Goal: Task Accomplishment & Management: Complete application form

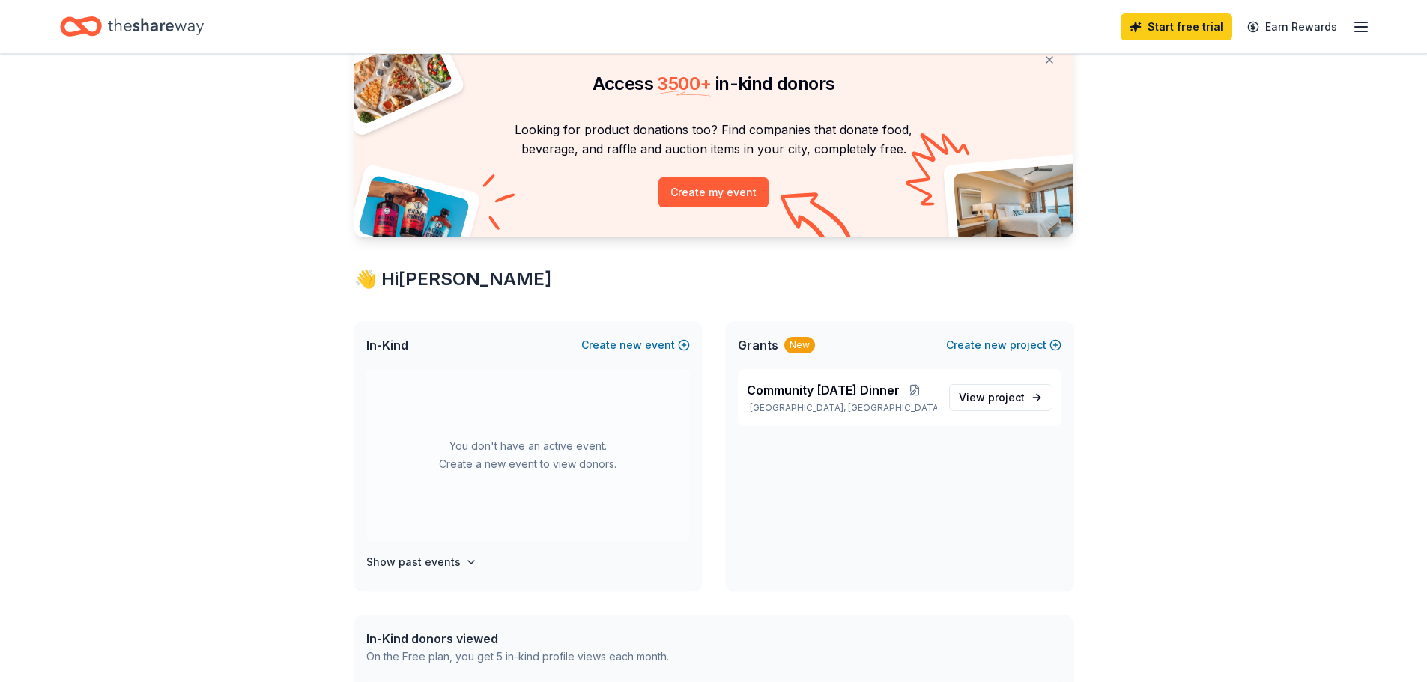
scroll to position [150, 0]
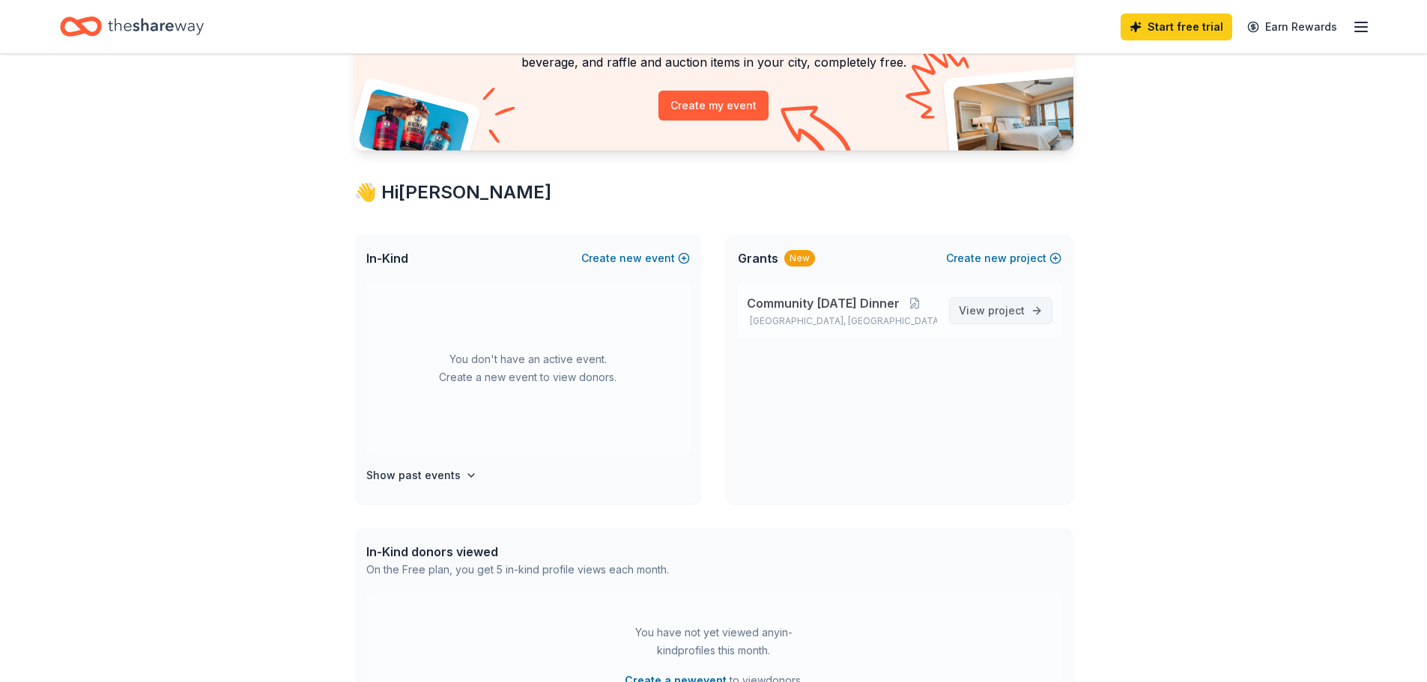
click at [1018, 315] on span "project" at bounding box center [1006, 310] width 37 height 13
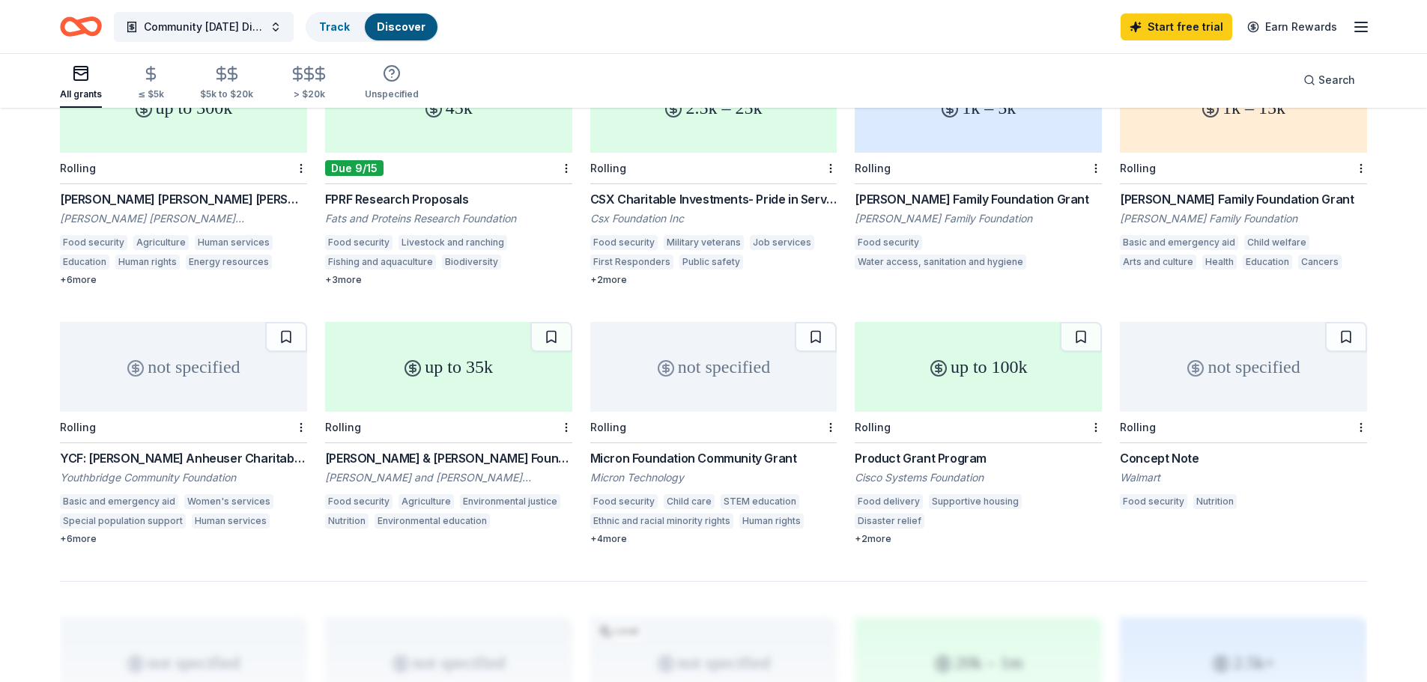
scroll to position [749, 0]
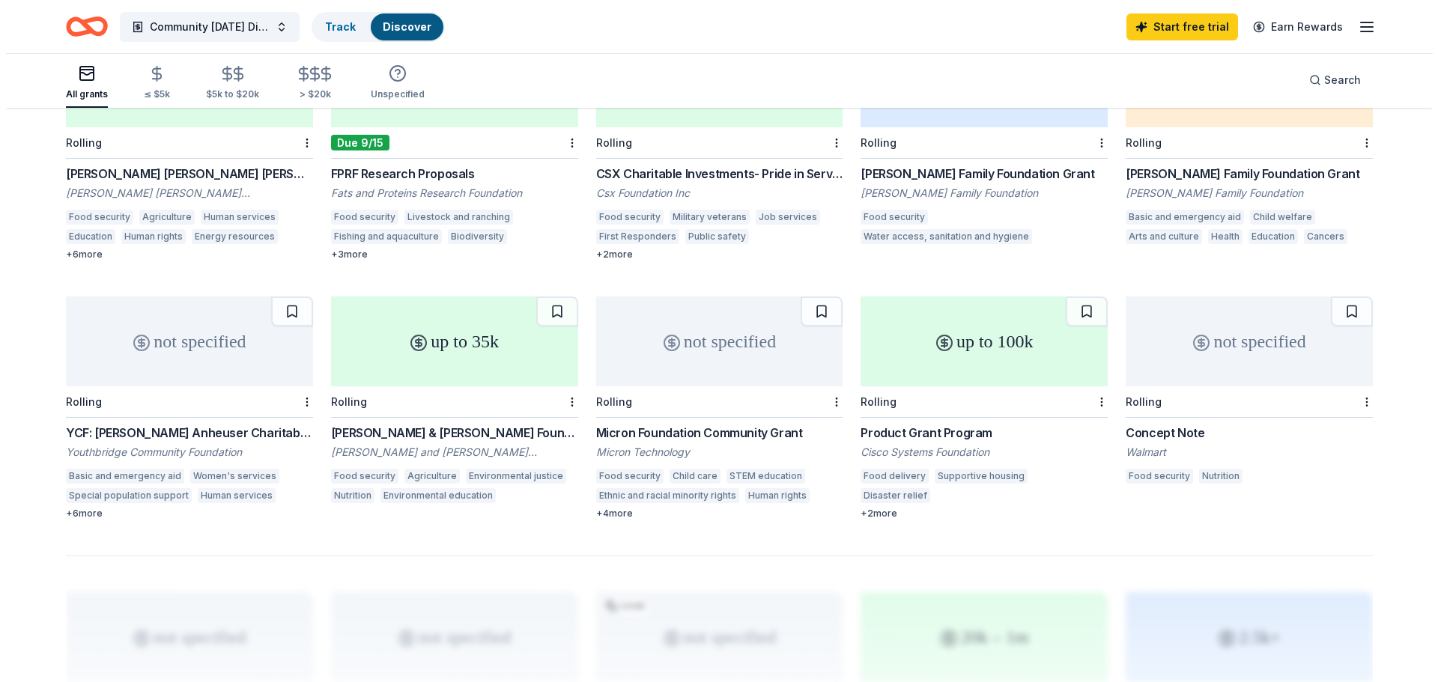
scroll to position [150, 0]
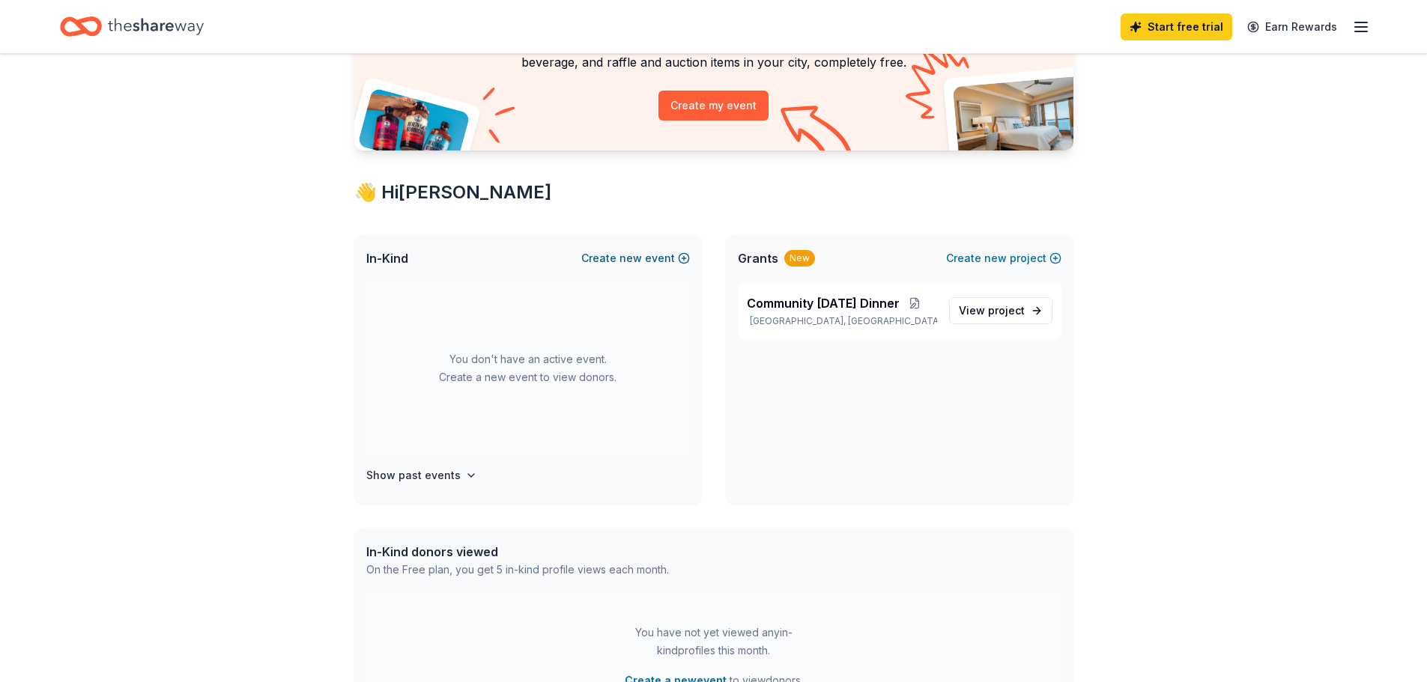
click at [638, 258] on span "new" at bounding box center [630, 258] width 22 height 18
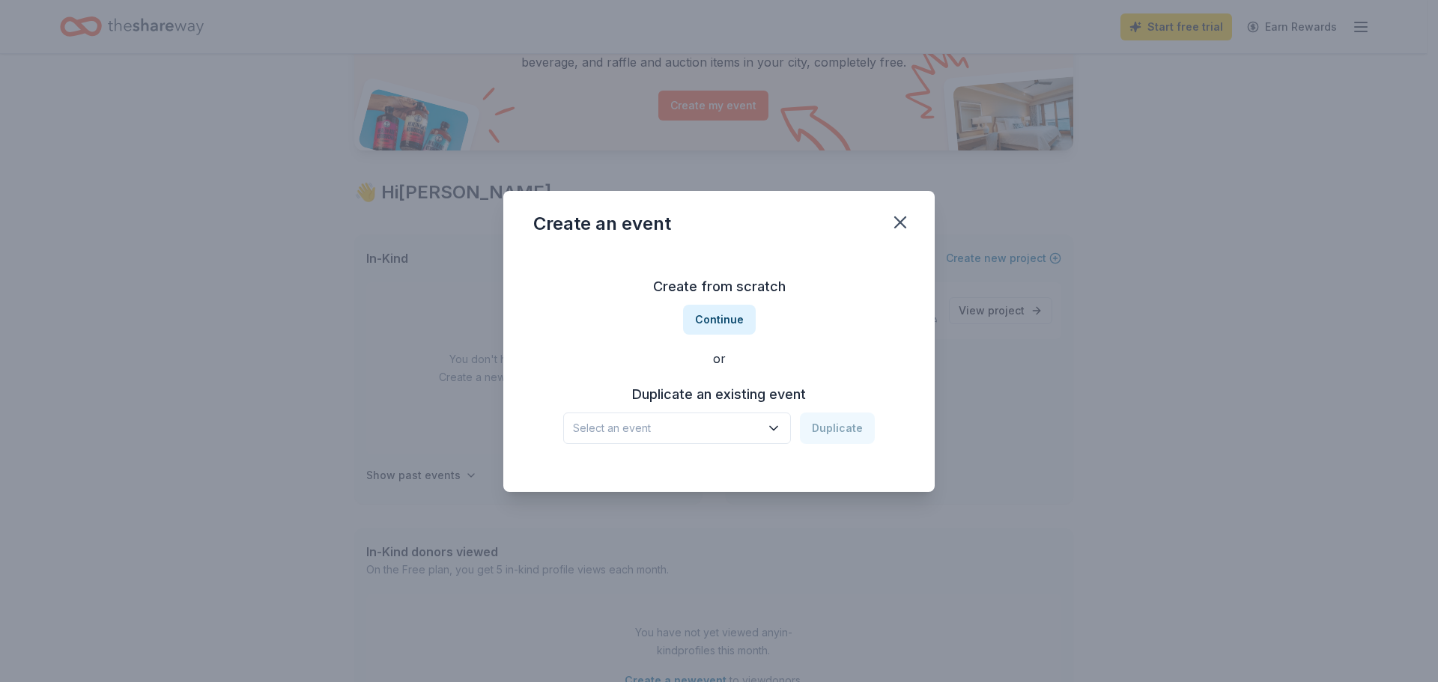
click at [756, 431] on span "Select an event" at bounding box center [666, 428] width 187 height 18
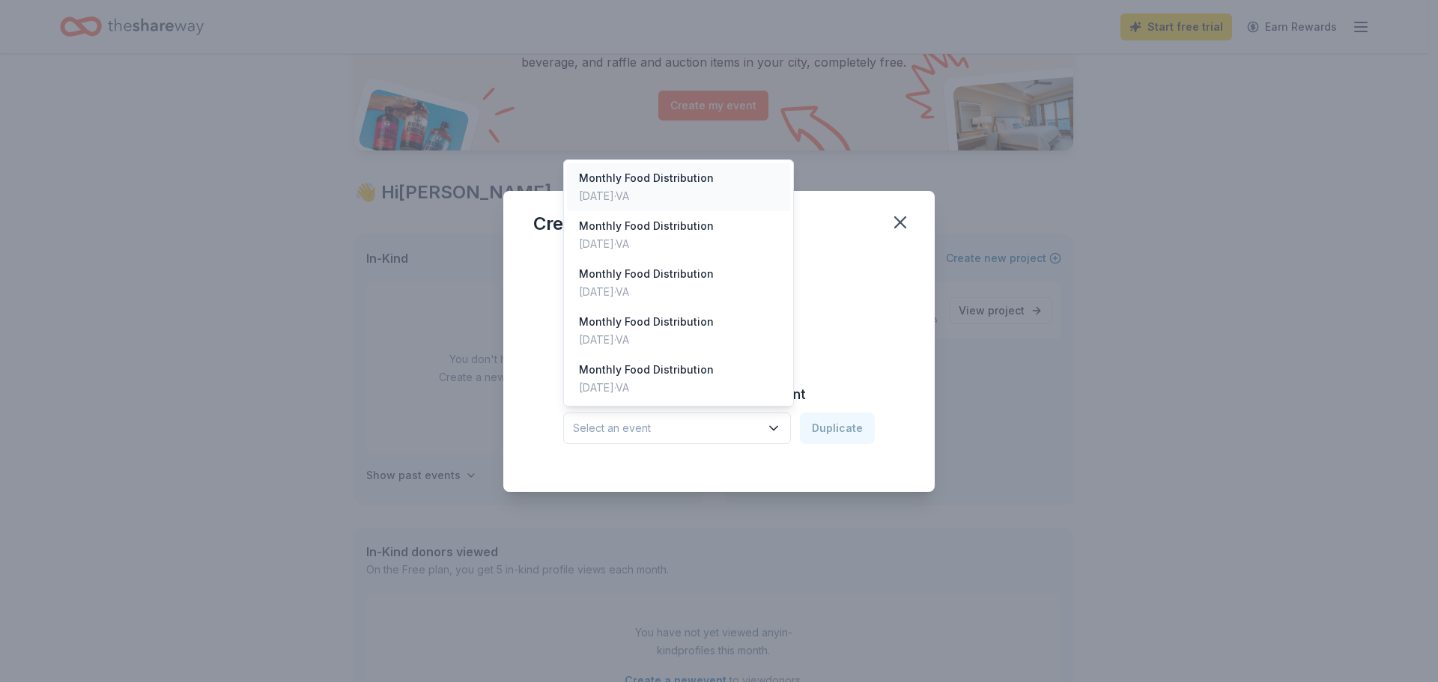
click at [727, 199] on div "Monthly Food Distribution [DATE] · VA" at bounding box center [678, 187] width 223 height 48
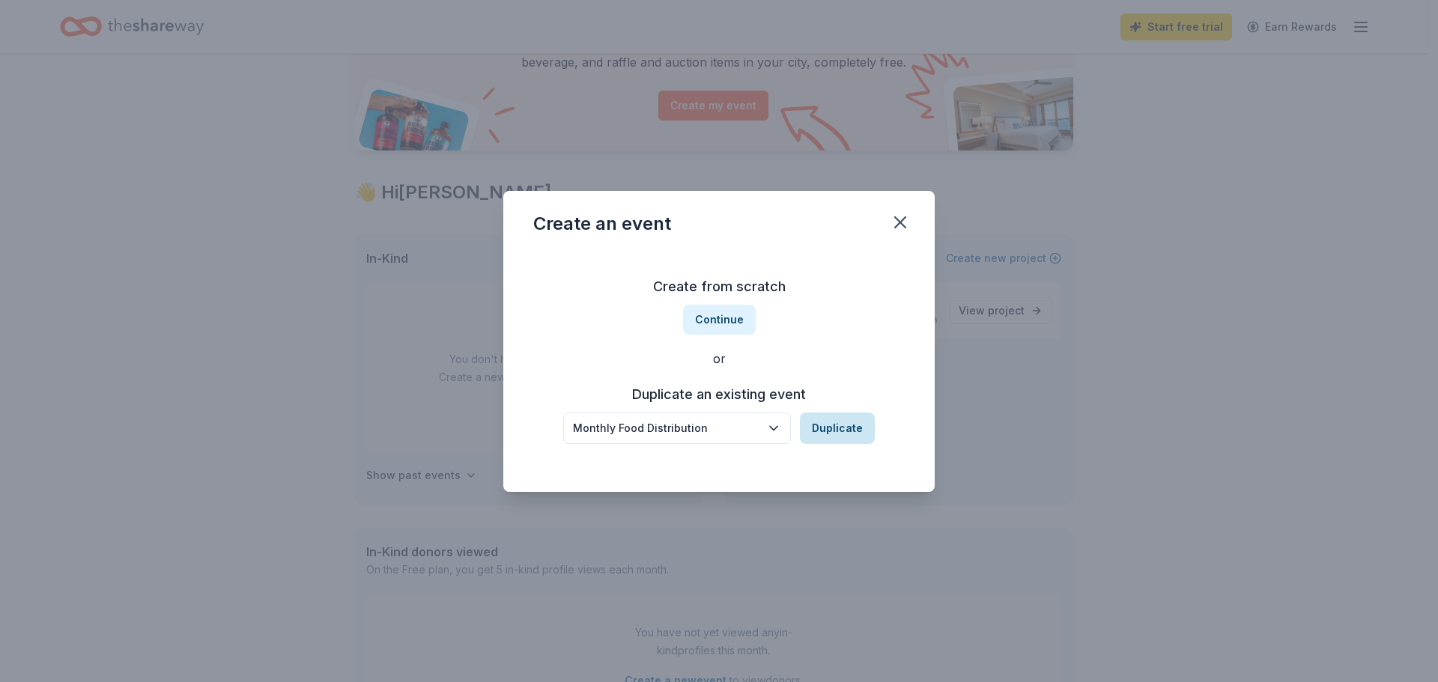
click at [822, 422] on button "Duplicate" at bounding box center [837, 428] width 75 height 31
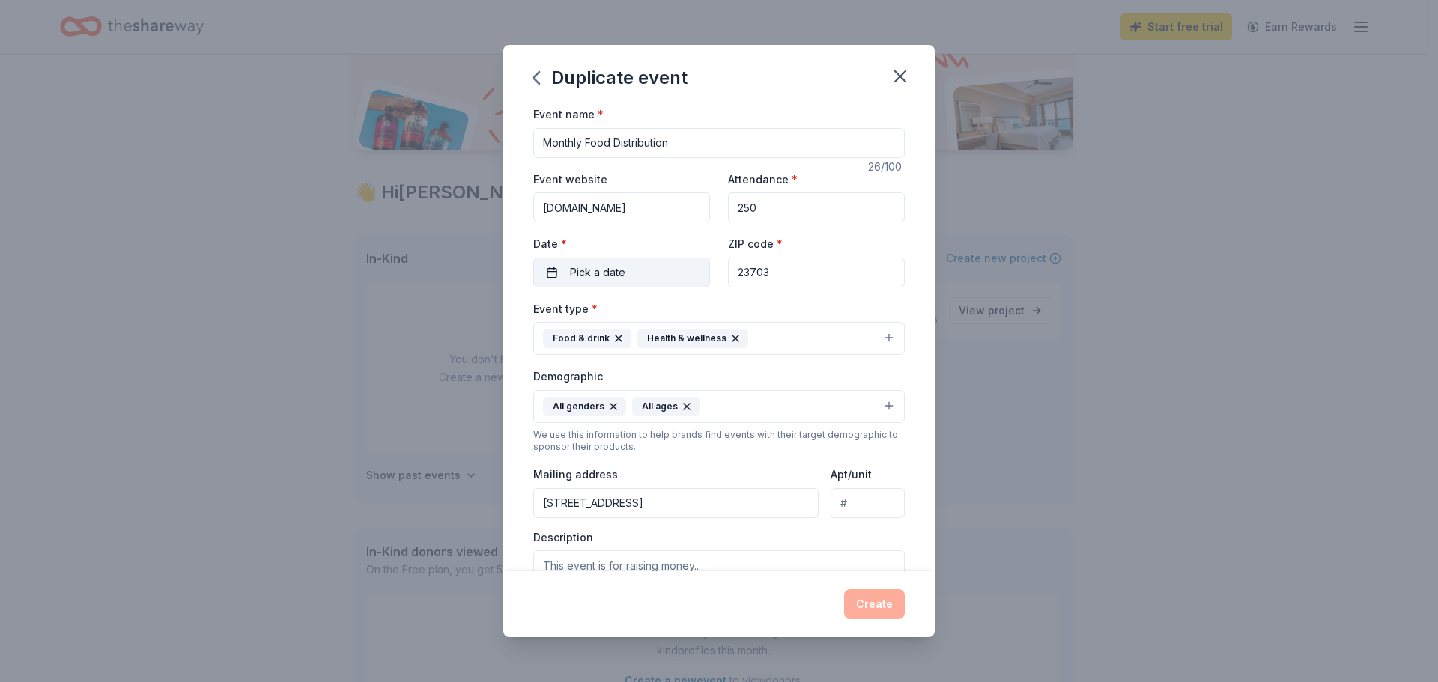
click at [693, 267] on button "Pick a date" at bounding box center [621, 273] width 177 height 30
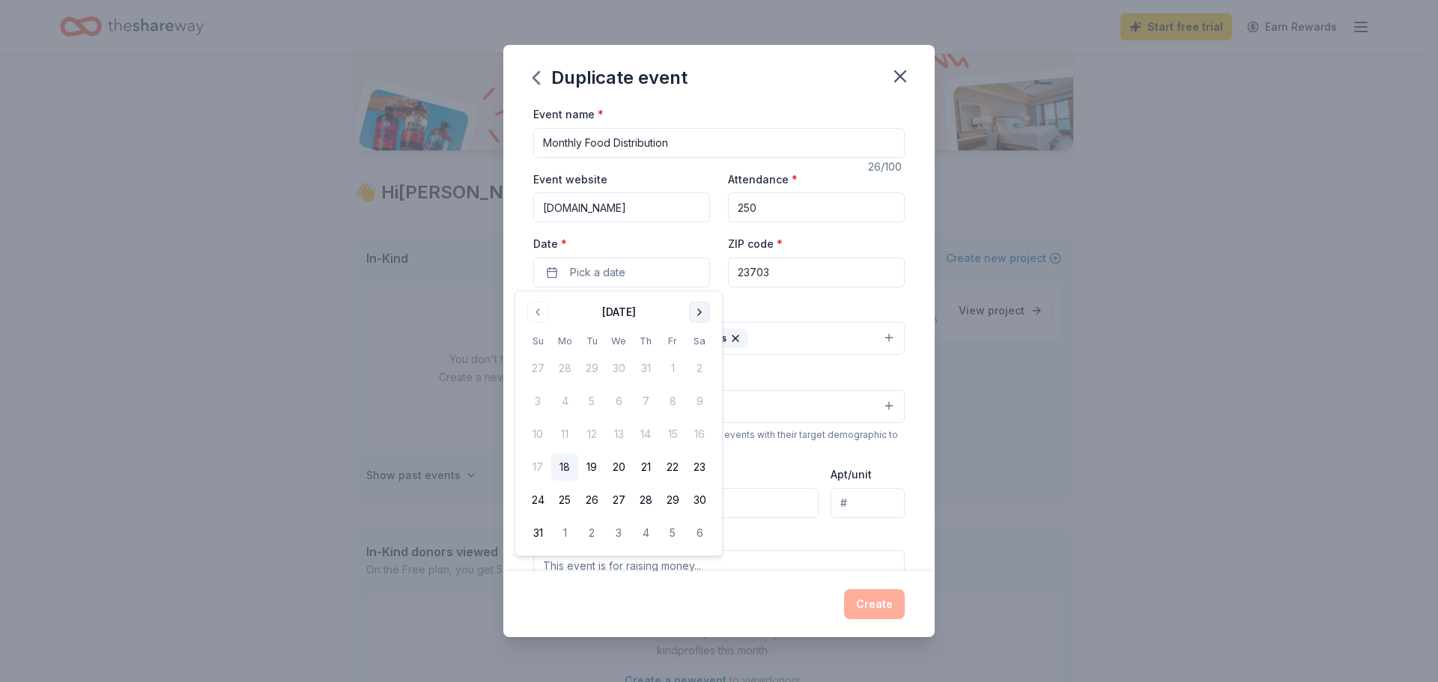
click at [699, 320] on button "Go to next month" at bounding box center [699, 312] width 21 height 21
click at [543, 498] on button "28" at bounding box center [537, 500] width 27 height 27
click at [793, 389] on div "Demographic All genders All ages" at bounding box center [718, 395] width 371 height 56
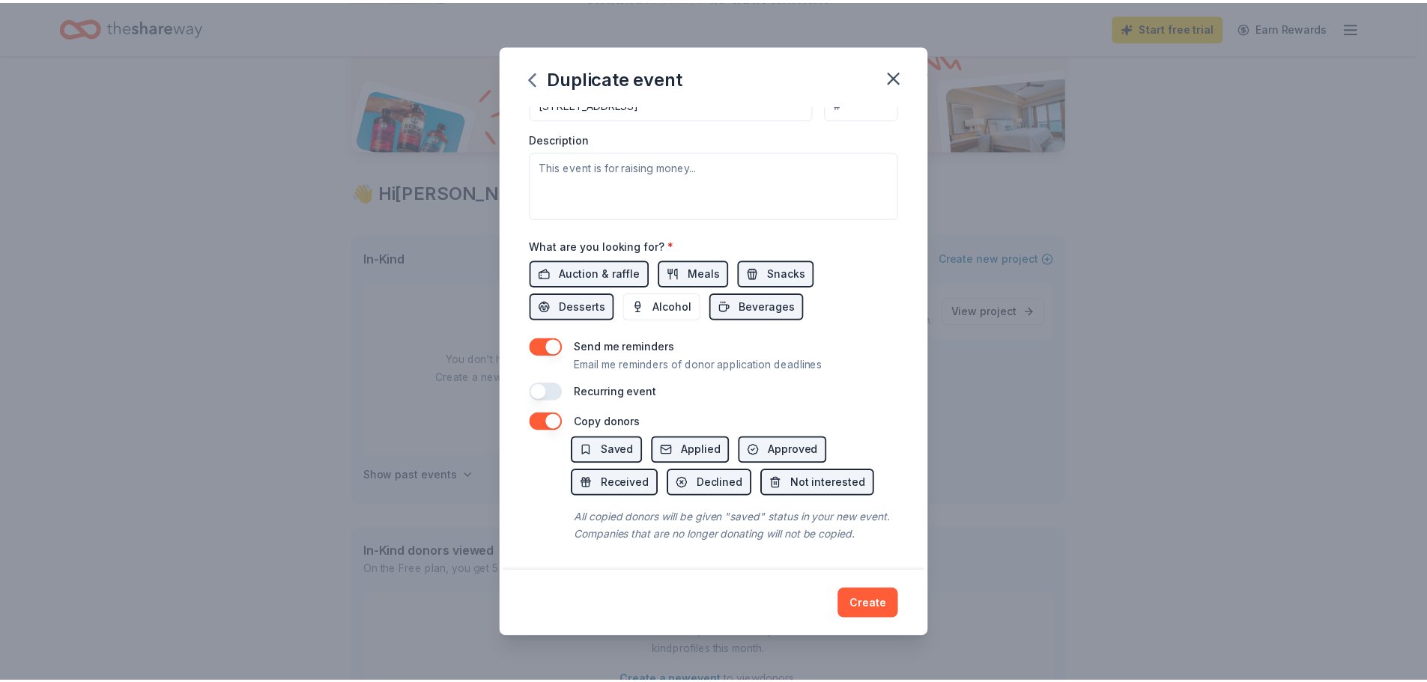
scroll to position [417, 0]
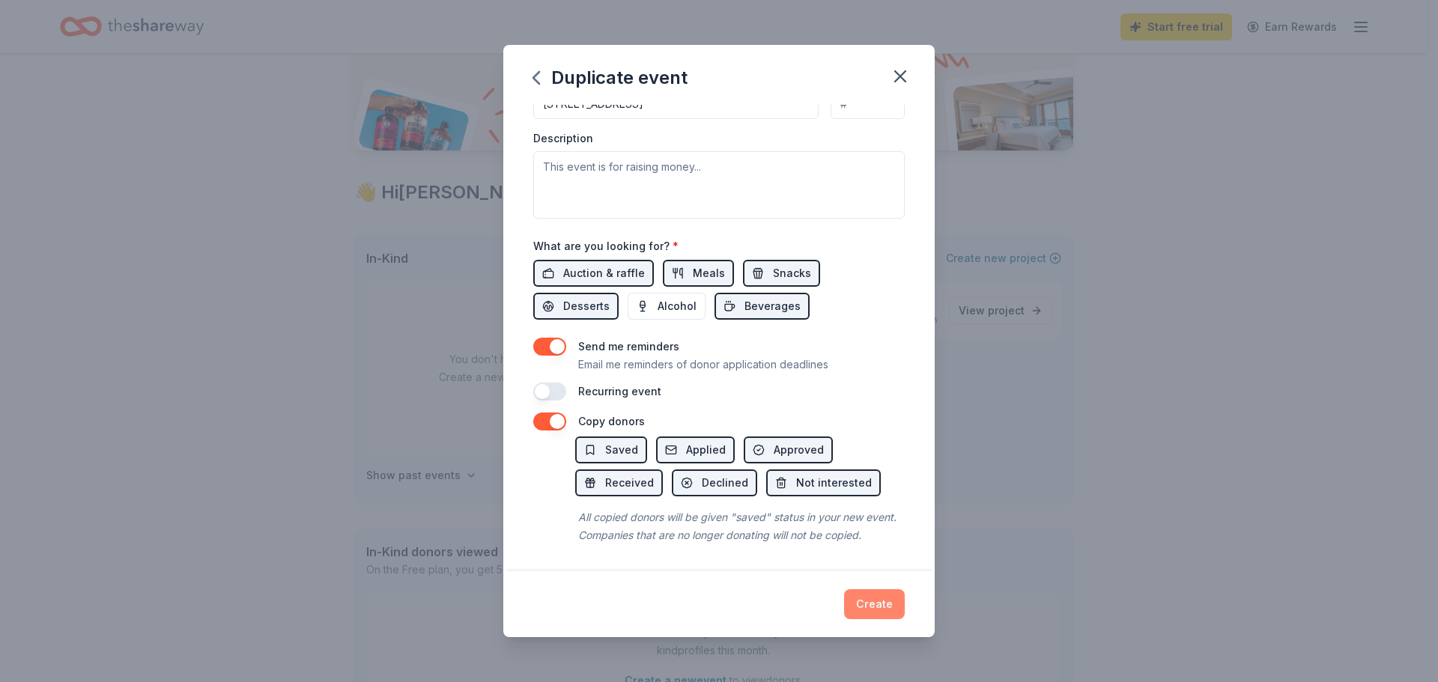
click at [878, 598] on button "Create" at bounding box center [874, 604] width 61 height 30
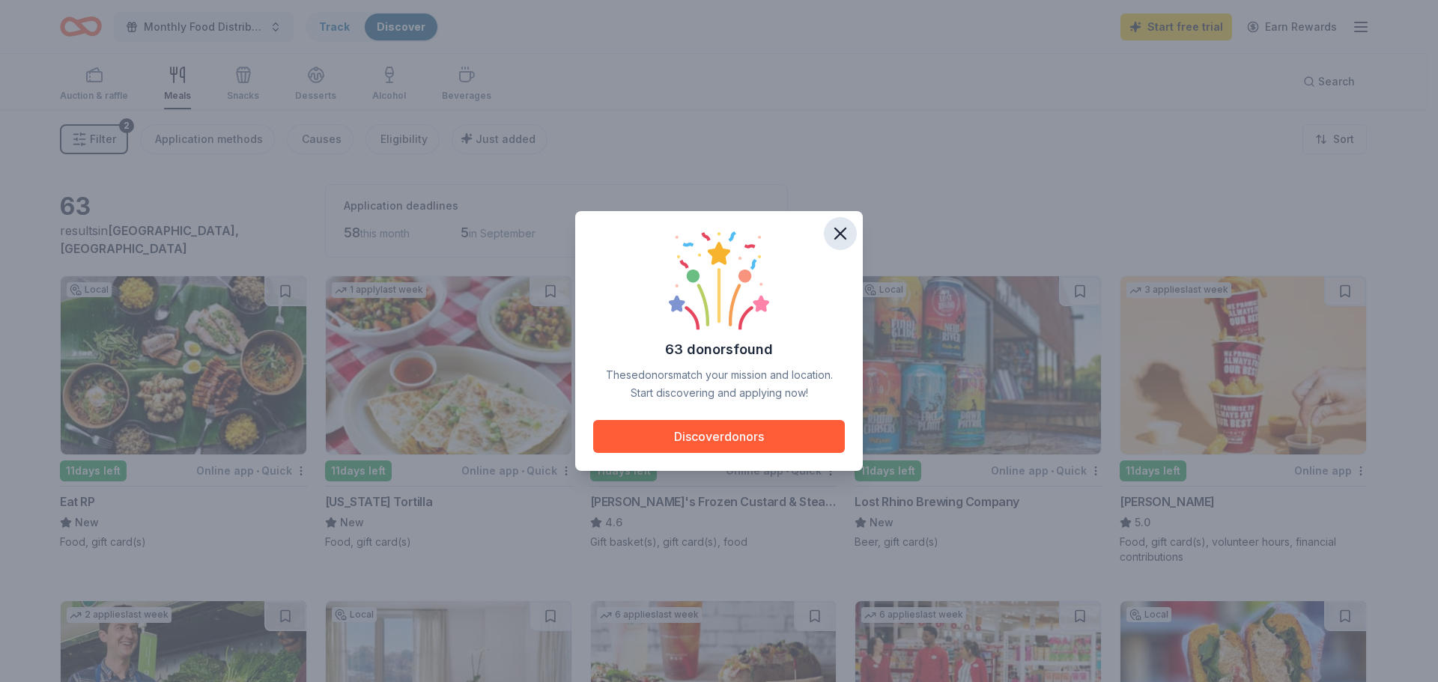
click at [840, 233] on icon "button" at bounding box center [840, 233] width 10 height 10
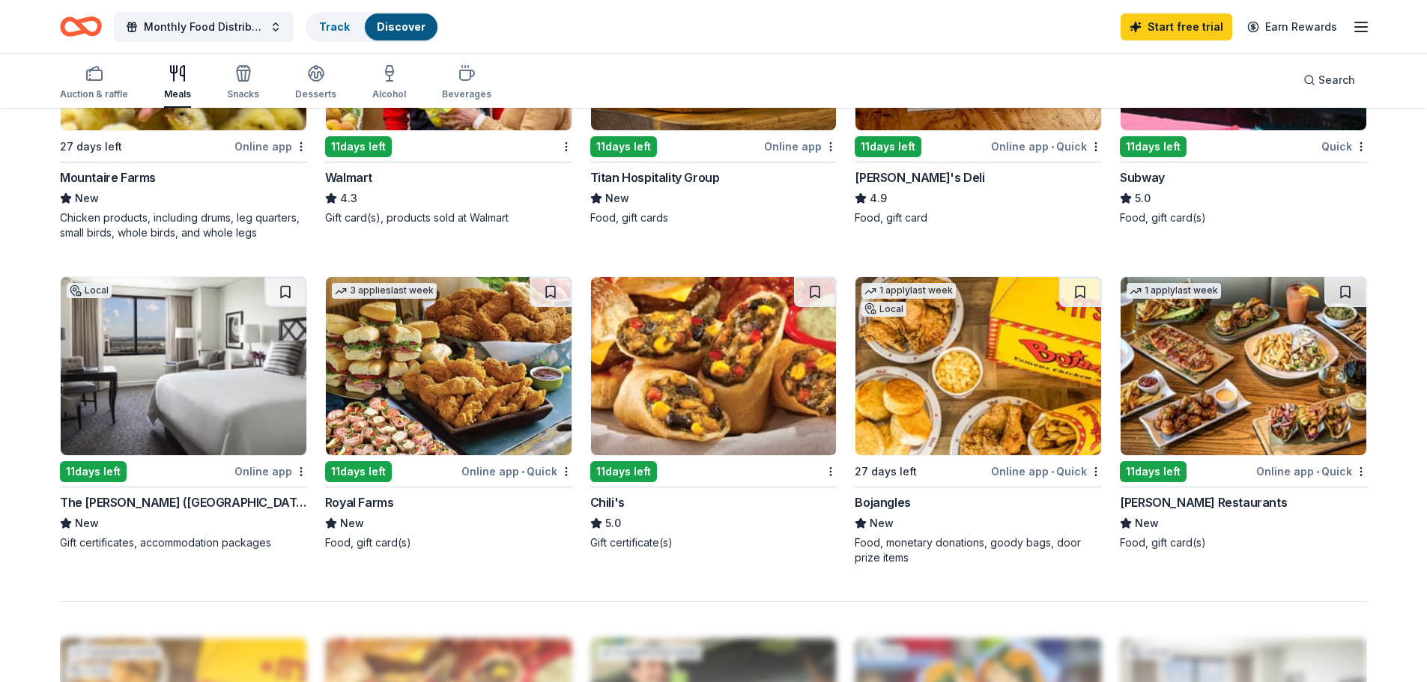
scroll to position [974, 0]
click at [532, 479] on div "Online app • Quick" at bounding box center [516, 472] width 111 height 19
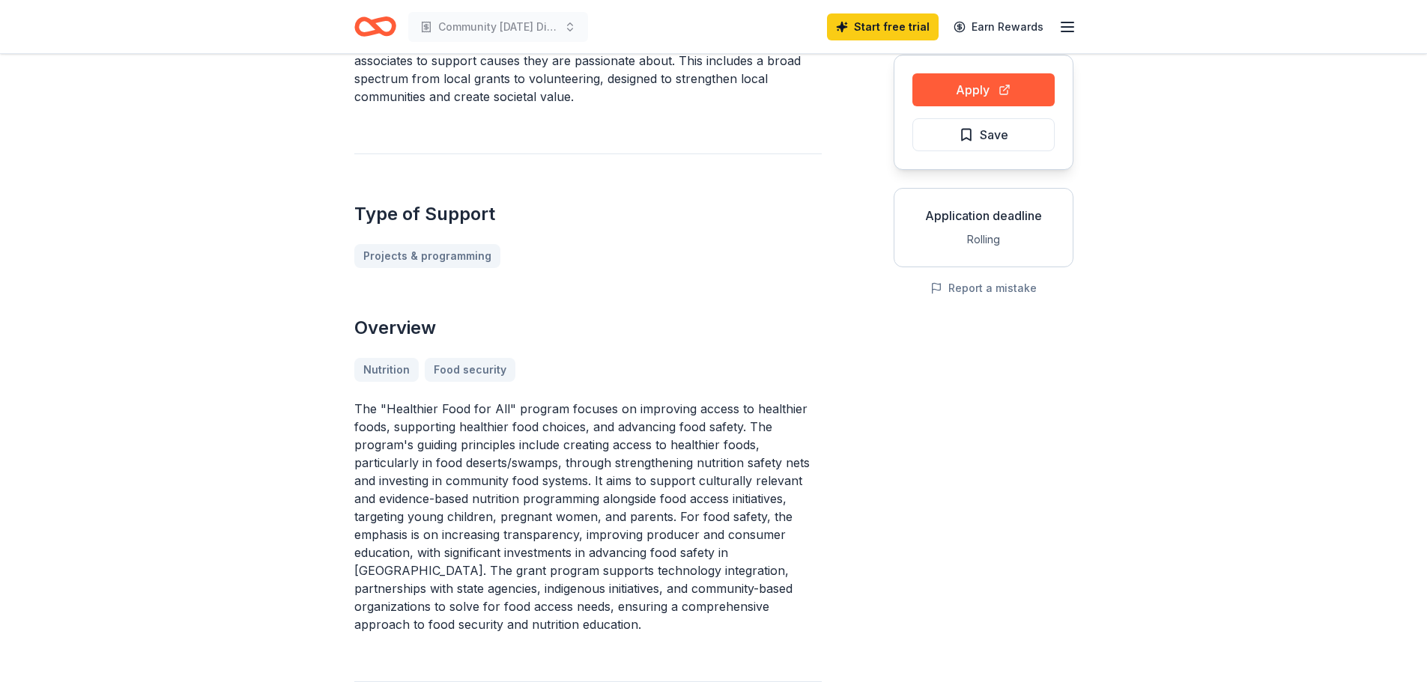
scroll to position [150, 0]
click at [958, 89] on button "Apply" at bounding box center [983, 89] width 142 height 33
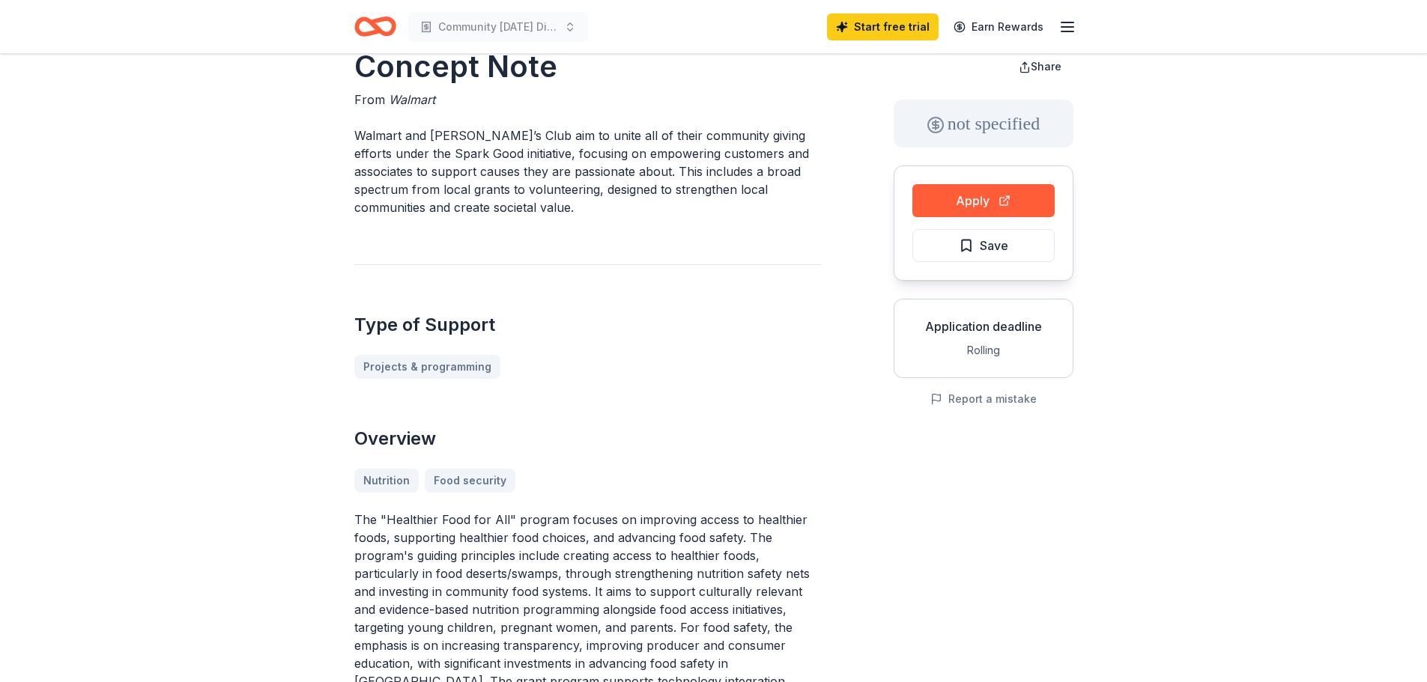
scroll to position [0, 0]
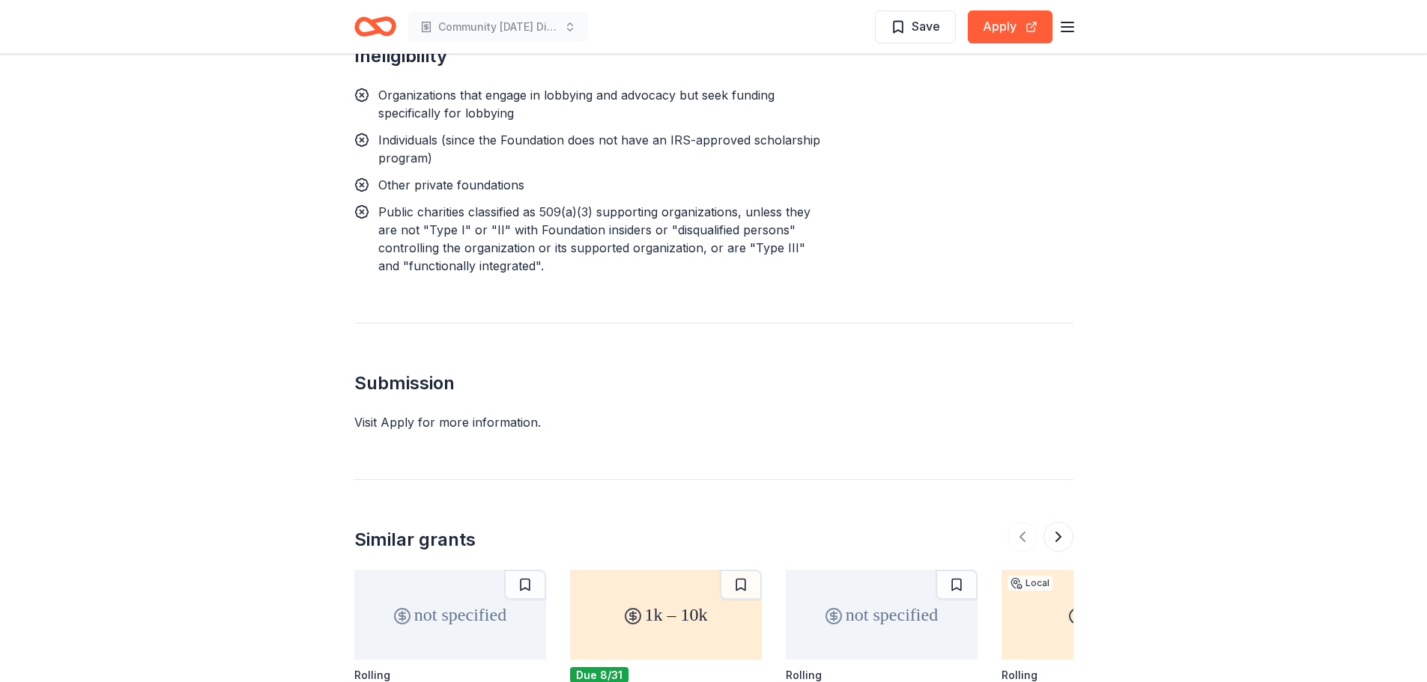
scroll to position [1198, 0]
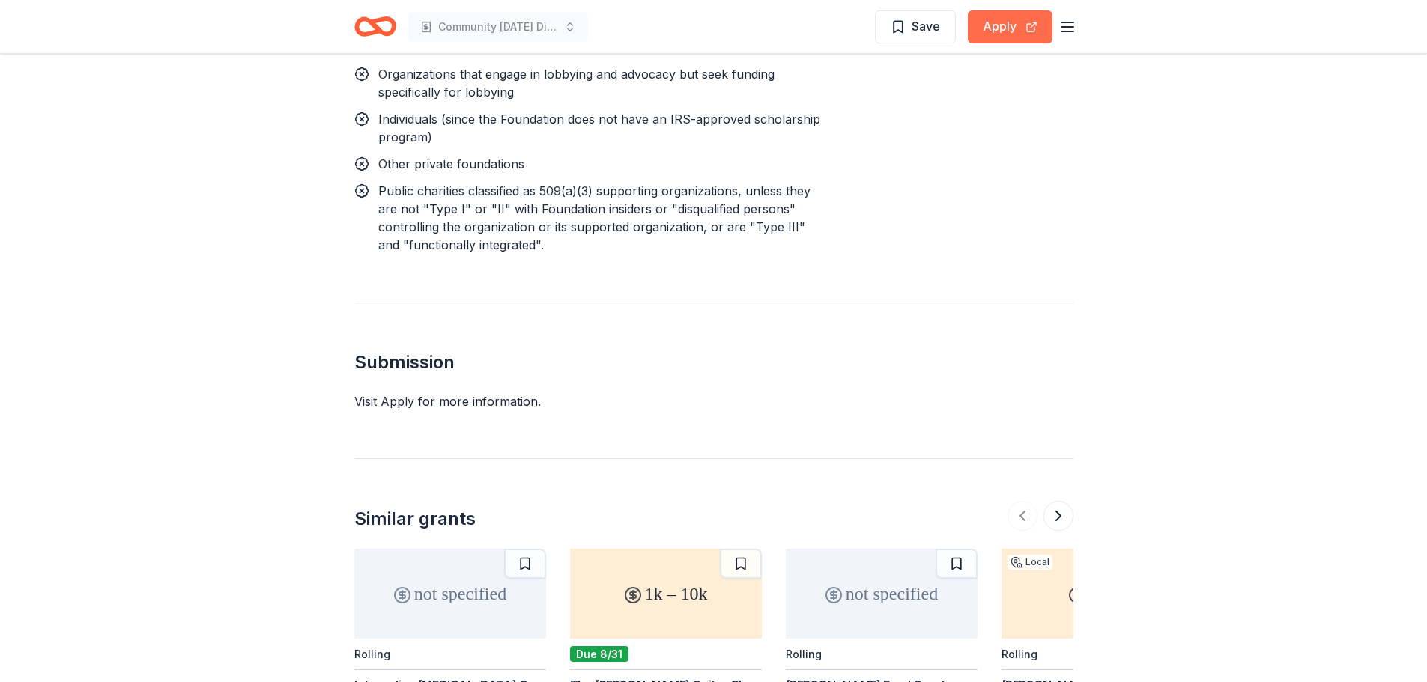
click at [990, 40] on button "Apply" at bounding box center [1010, 26] width 85 height 33
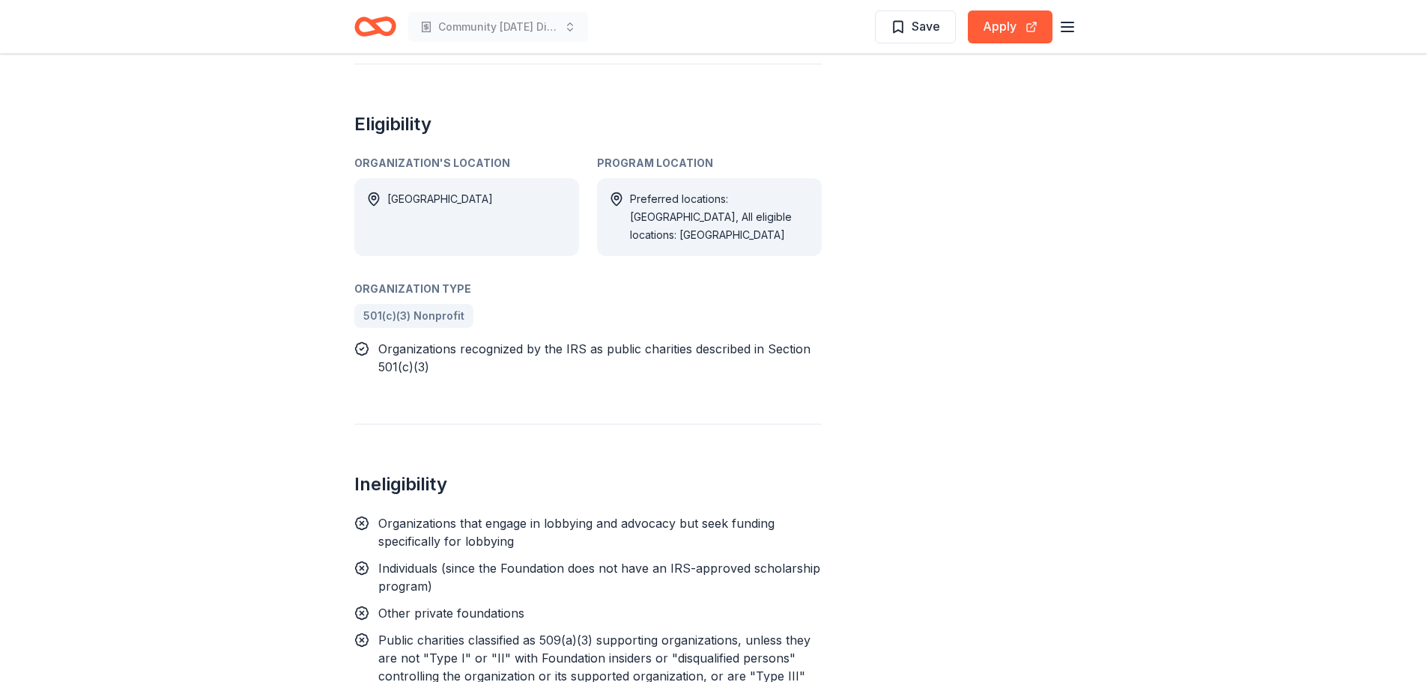
scroll to position [824, 0]
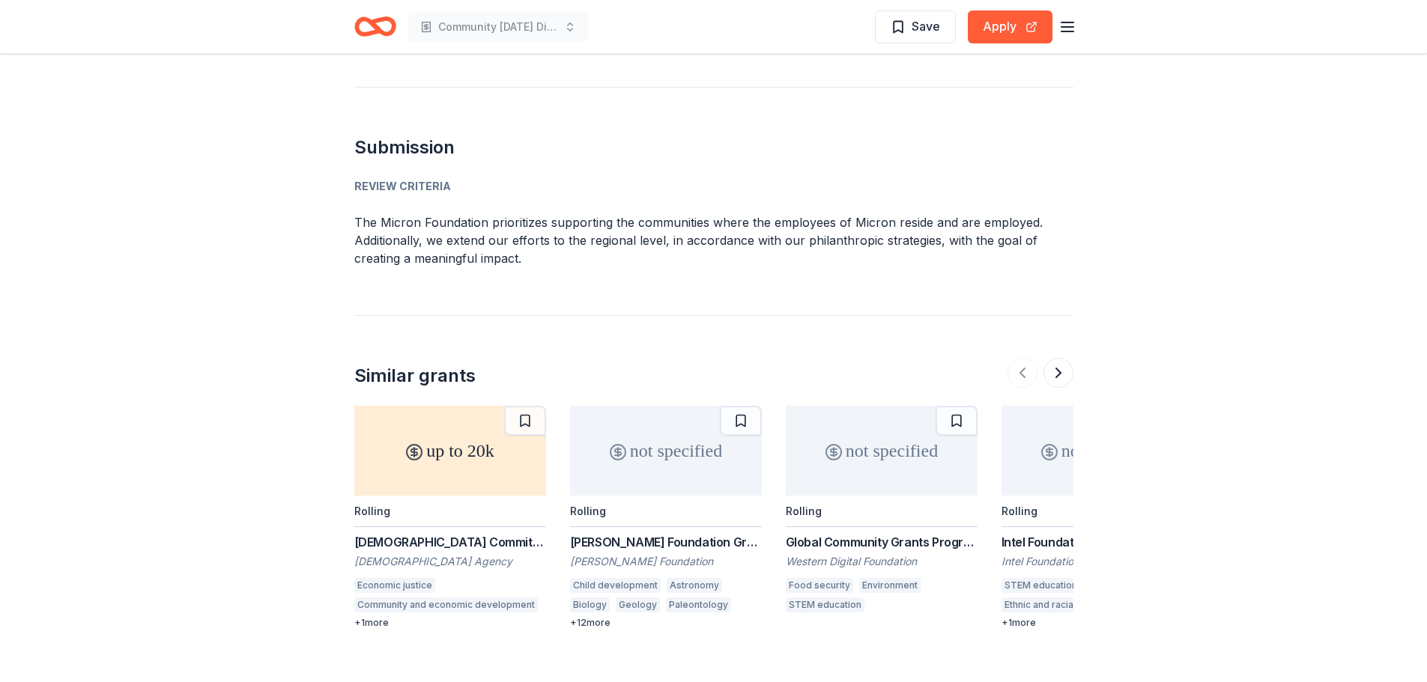
scroll to position [1720, 0]
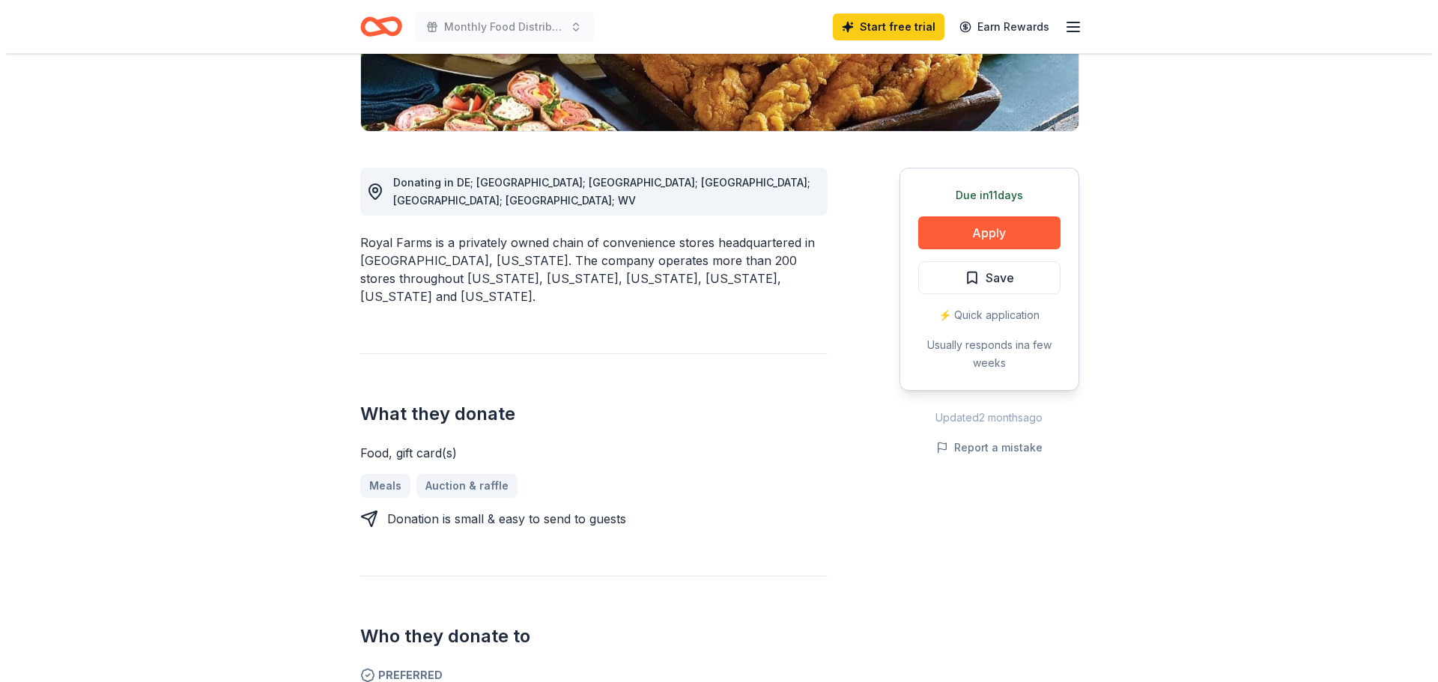
scroll to position [225, 0]
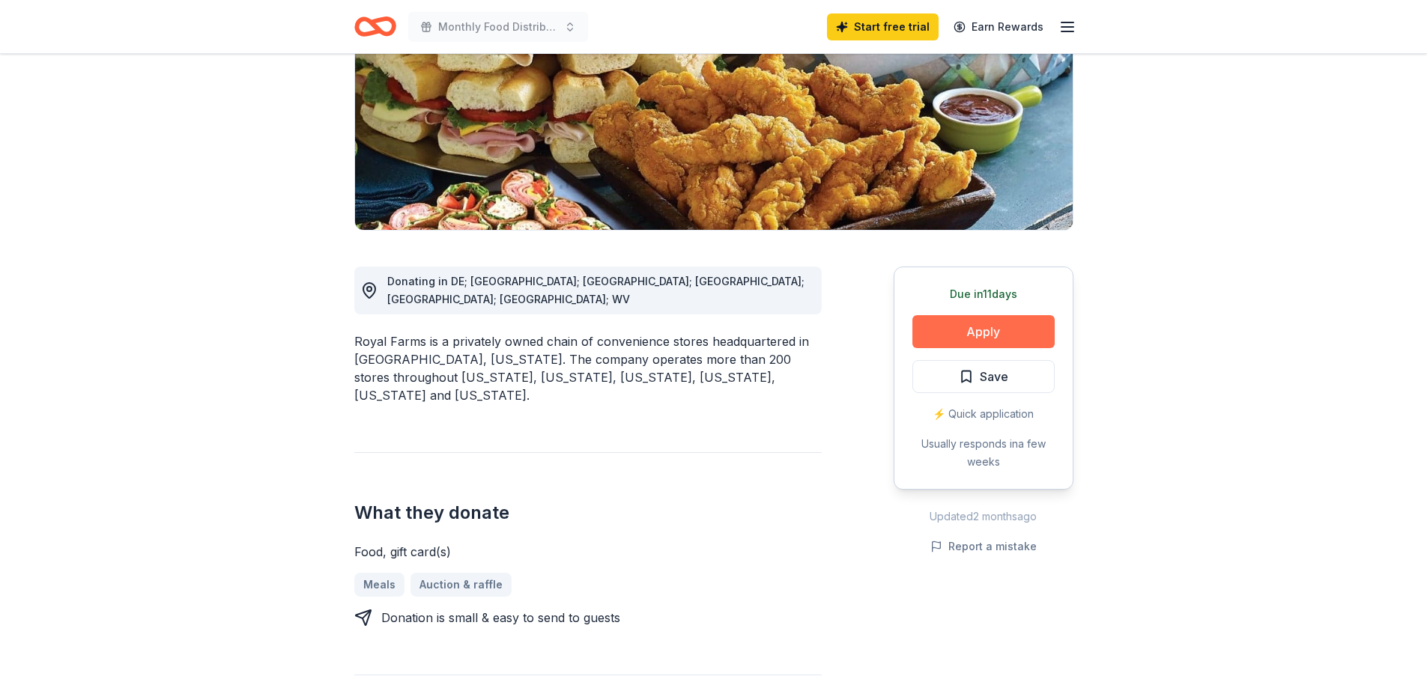
click at [938, 327] on button "Apply" at bounding box center [983, 331] width 142 height 33
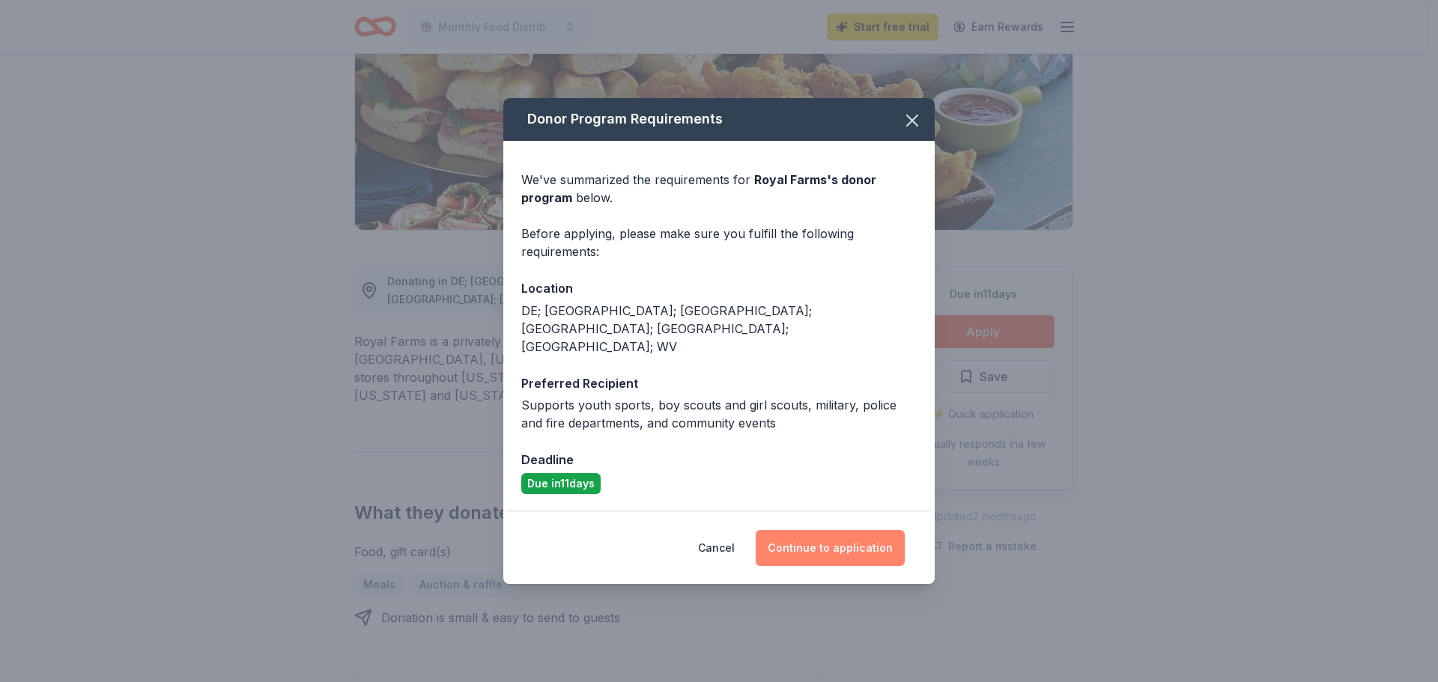
click at [818, 530] on button "Continue to application" at bounding box center [830, 548] width 149 height 36
